Goal: Task Accomplishment & Management: Manage account settings

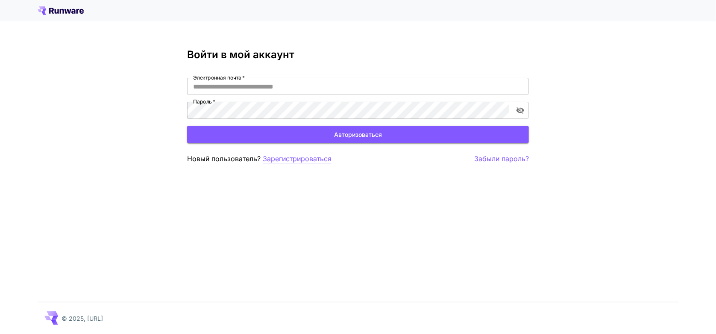
click at [324, 158] on font "Зарегистрироваться" at bounding box center [297, 158] width 69 height 9
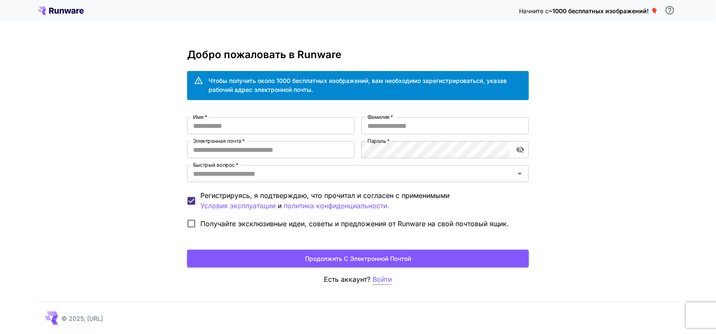
click at [385, 279] on font "Войти" at bounding box center [382, 279] width 19 height 9
